Goal: Transaction & Acquisition: Purchase product/service

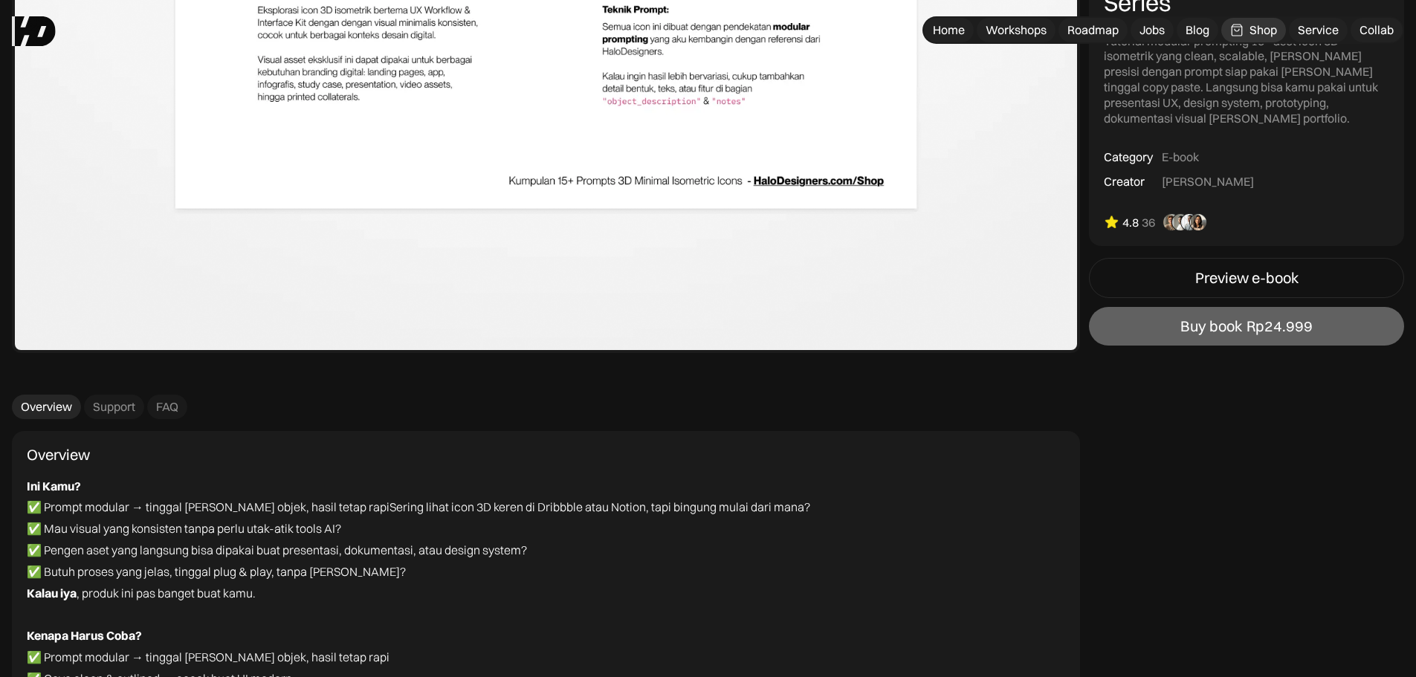
scroll to position [3832, 0]
click at [1277, 329] on div "Rp24.999" at bounding box center [1280, 326] width 66 height 18
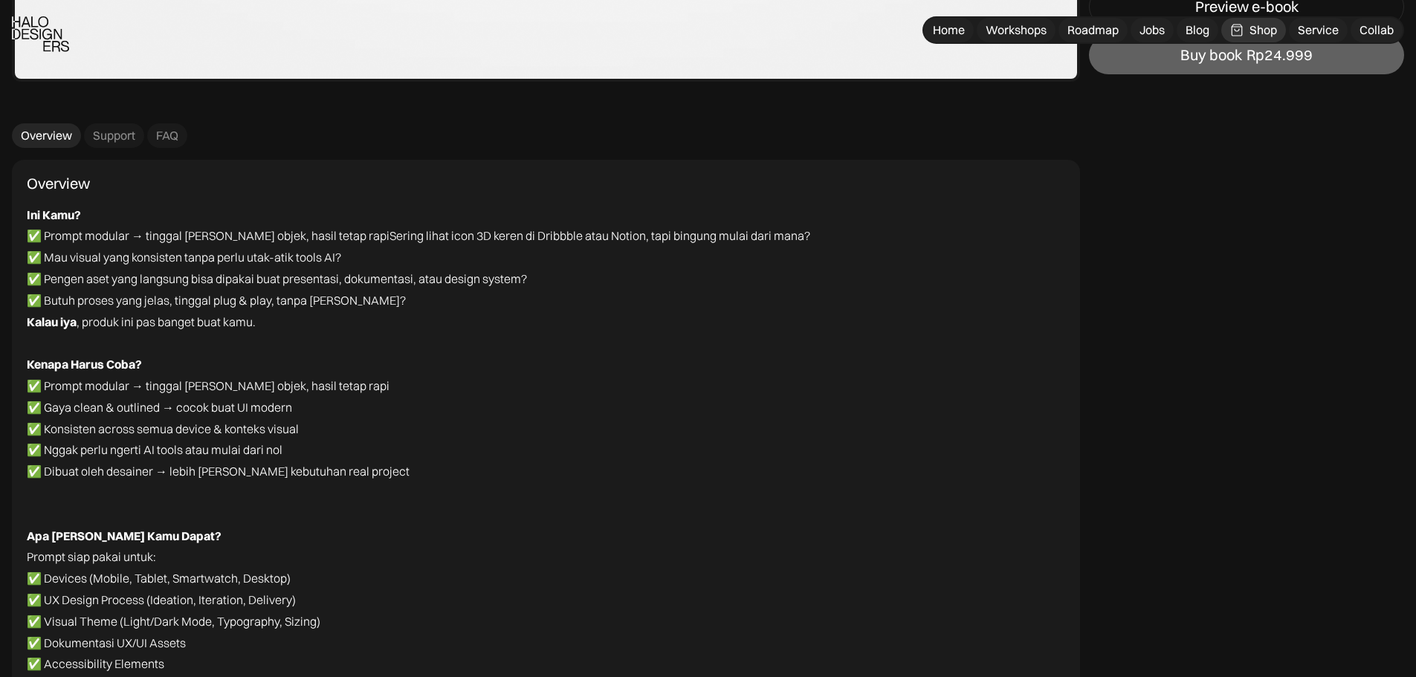
scroll to position [4535, 0]
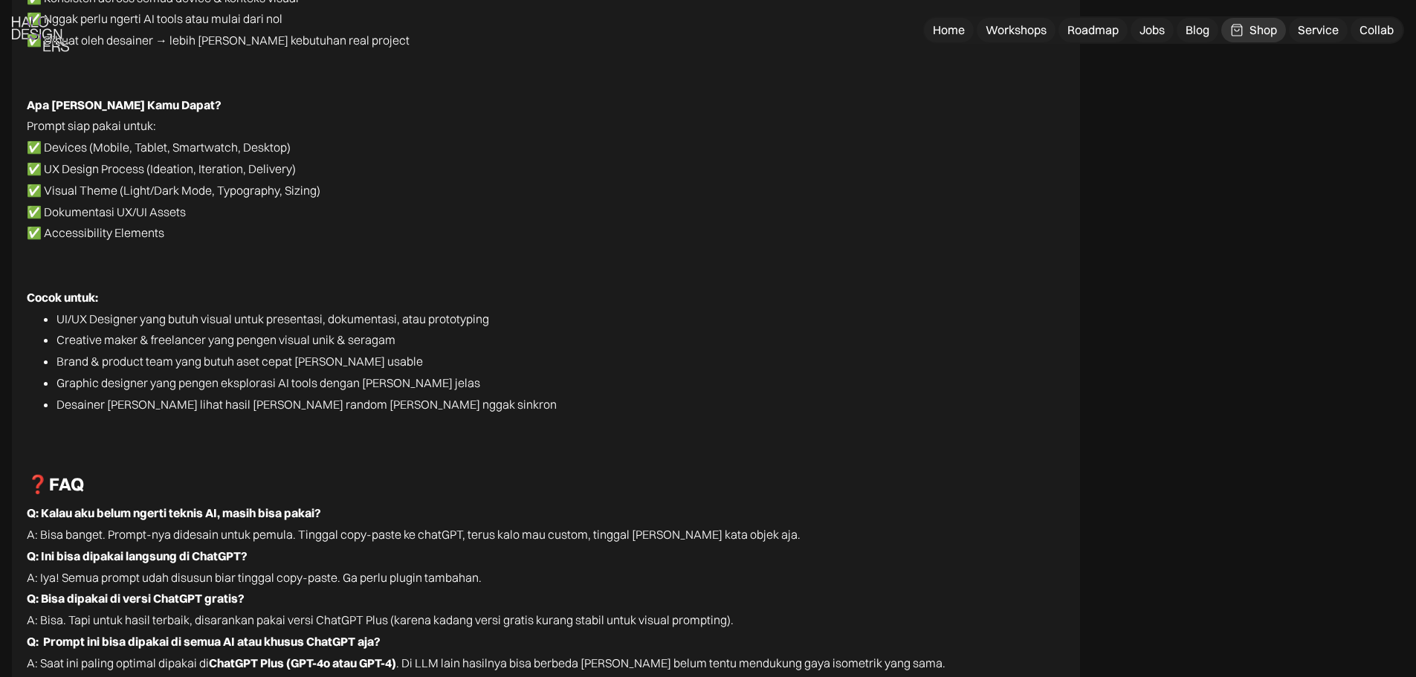
click at [1270, 25] on div "Shop" at bounding box center [1264, 30] width 28 height 16
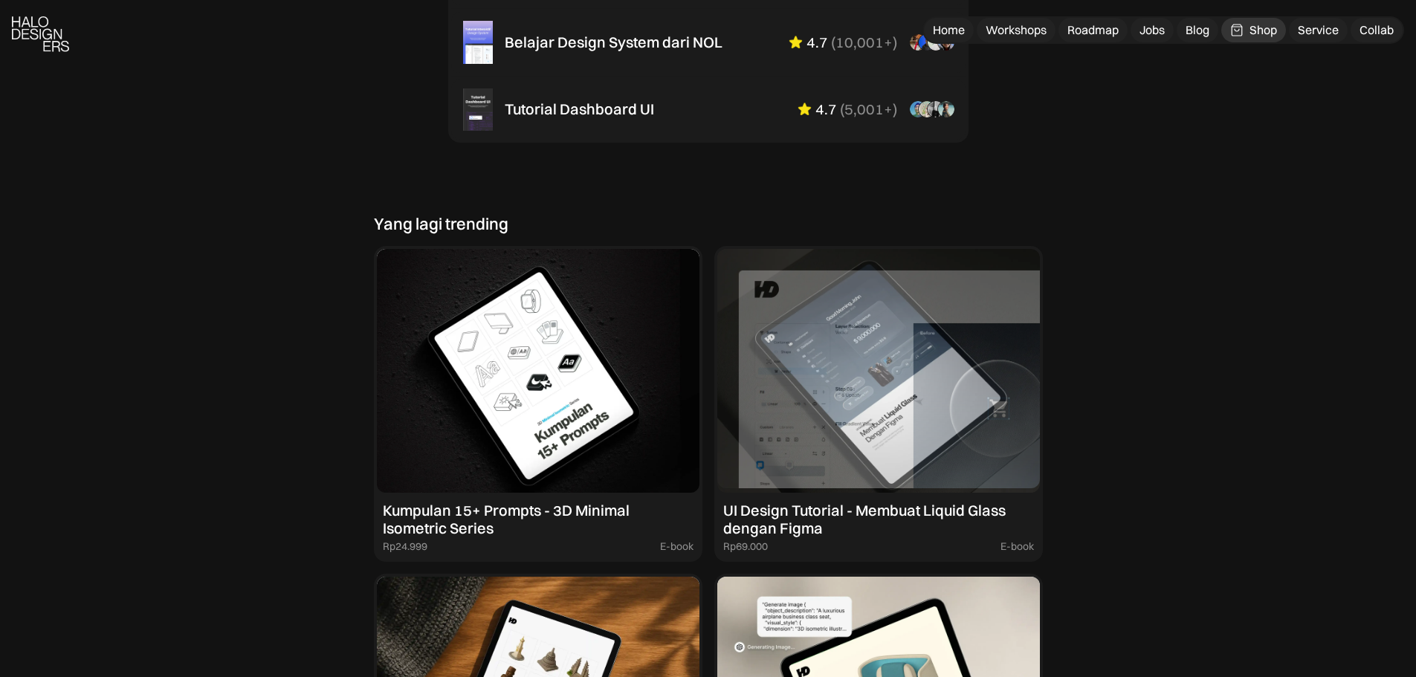
scroll to position [1413, 0]
